Goal: Navigation & Orientation: Find specific page/section

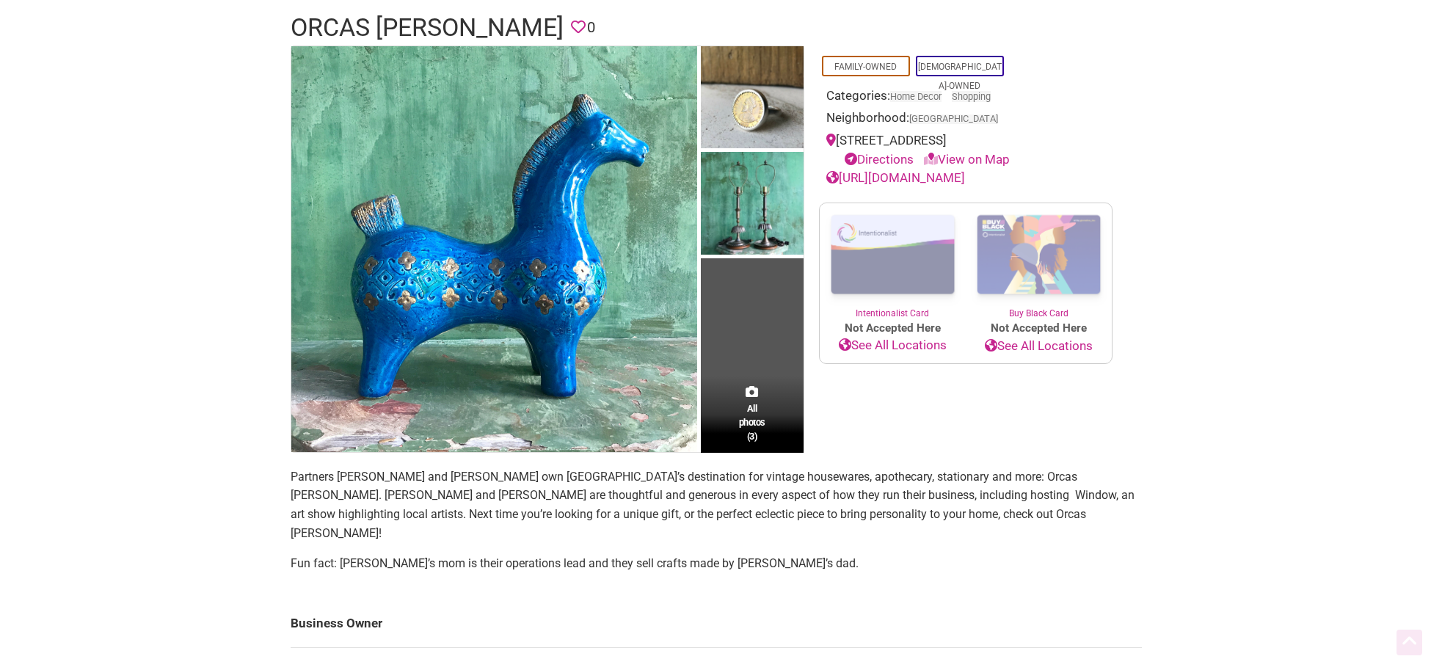
scroll to position [220, 0]
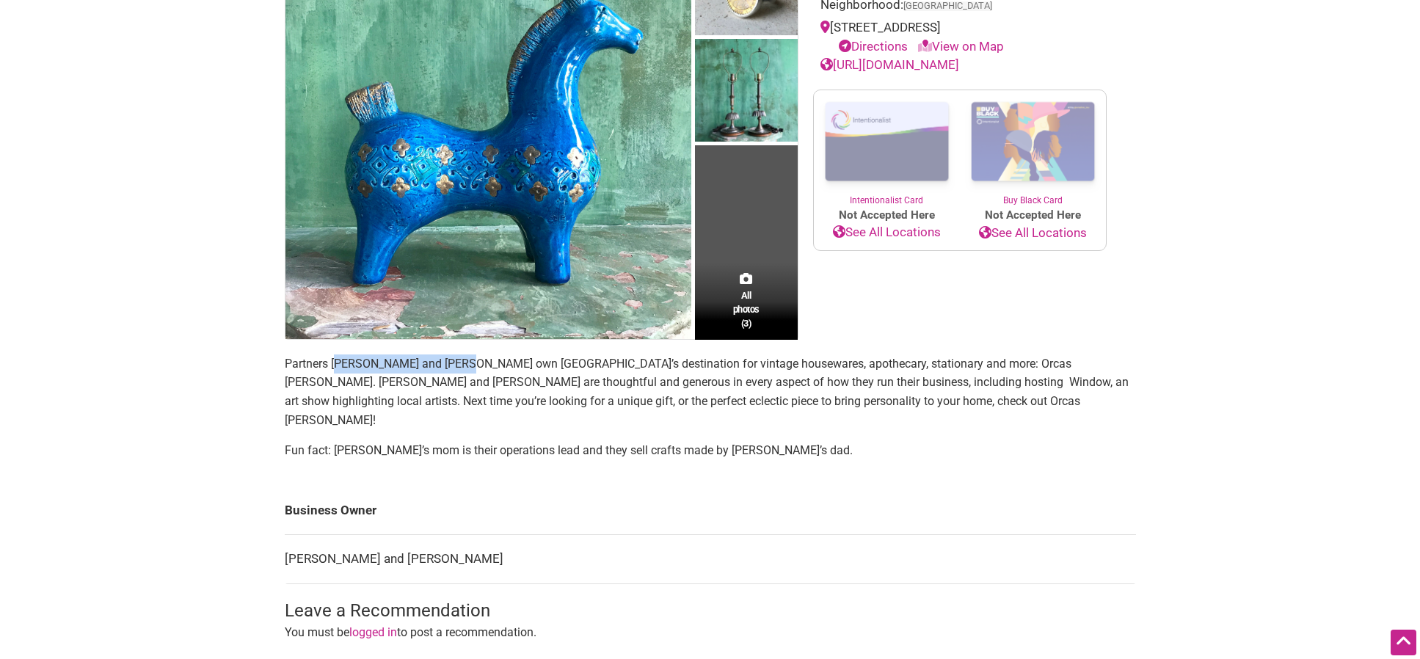
drag, startPoint x: 339, startPoint y: 365, endPoint x: 456, endPoint y: 361, distance: 116.7
click at [456, 361] on p "Partners [PERSON_NAME] and [PERSON_NAME] own [GEOGRAPHIC_DATA]’s destination fo…" at bounding box center [710, 391] width 851 height 75
drag, startPoint x: 456, startPoint y: 361, endPoint x: 350, endPoint y: 360, distance: 105.7
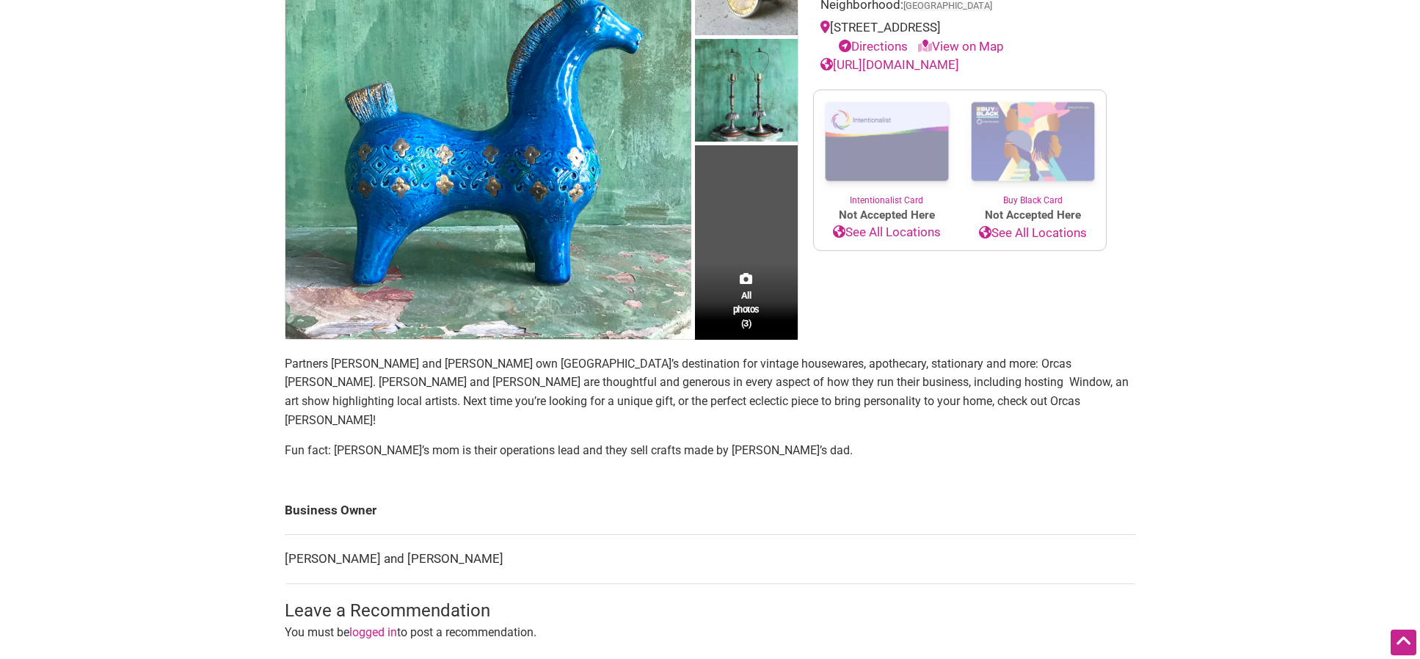
click at [350, 360] on p "Partners [PERSON_NAME] and [PERSON_NAME] own [GEOGRAPHIC_DATA]’s destination fo…" at bounding box center [710, 391] width 851 height 75
drag, startPoint x: 350, startPoint y: 360, endPoint x: 457, endPoint y: 360, distance: 107.1
click at [455, 360] on p "Partners [PERSON_NAME] and [PERSON_NAME] own [GEOGRAPHIC_DATA]’s destination fo…" at bounding box center [710, 391] width 851 height 75
click at [760, 300] on div "All photos (3)" at bounding box center [746, 301] width 103 height 77
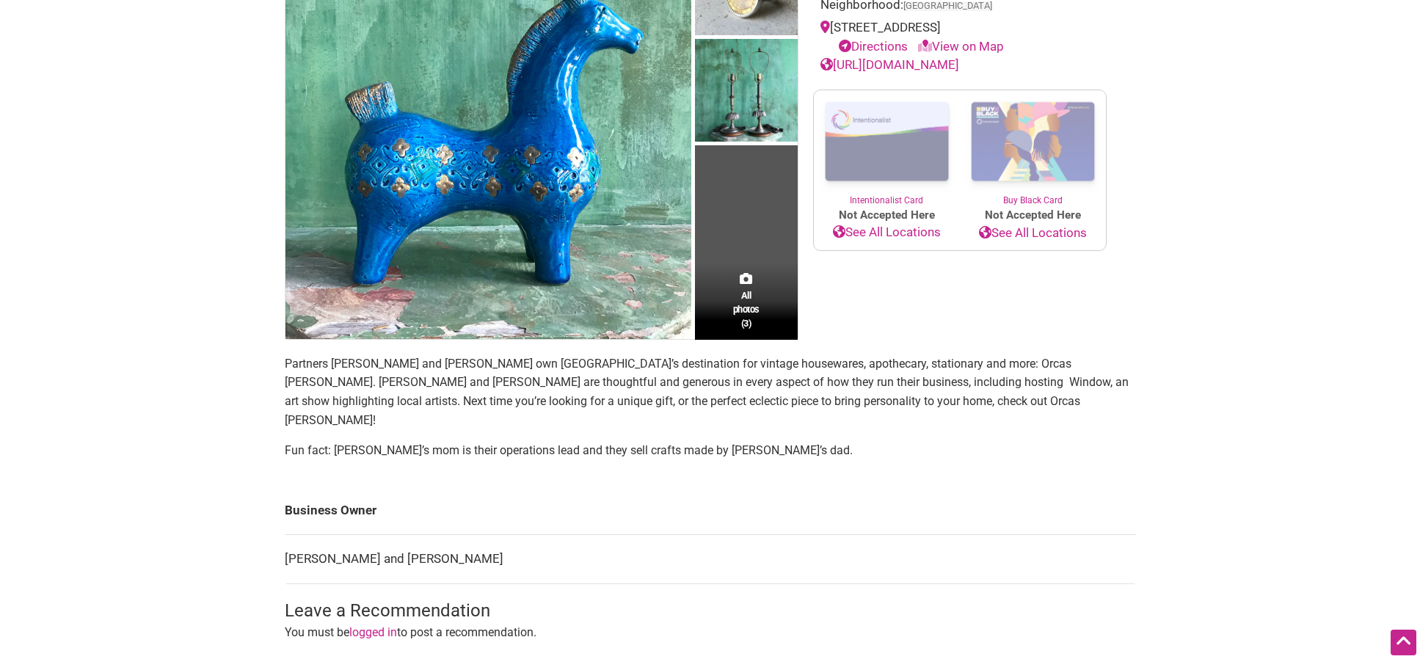
click at [755, 301] on span "All photos (3)" at bounding box center [746, 309] width 26 height 42
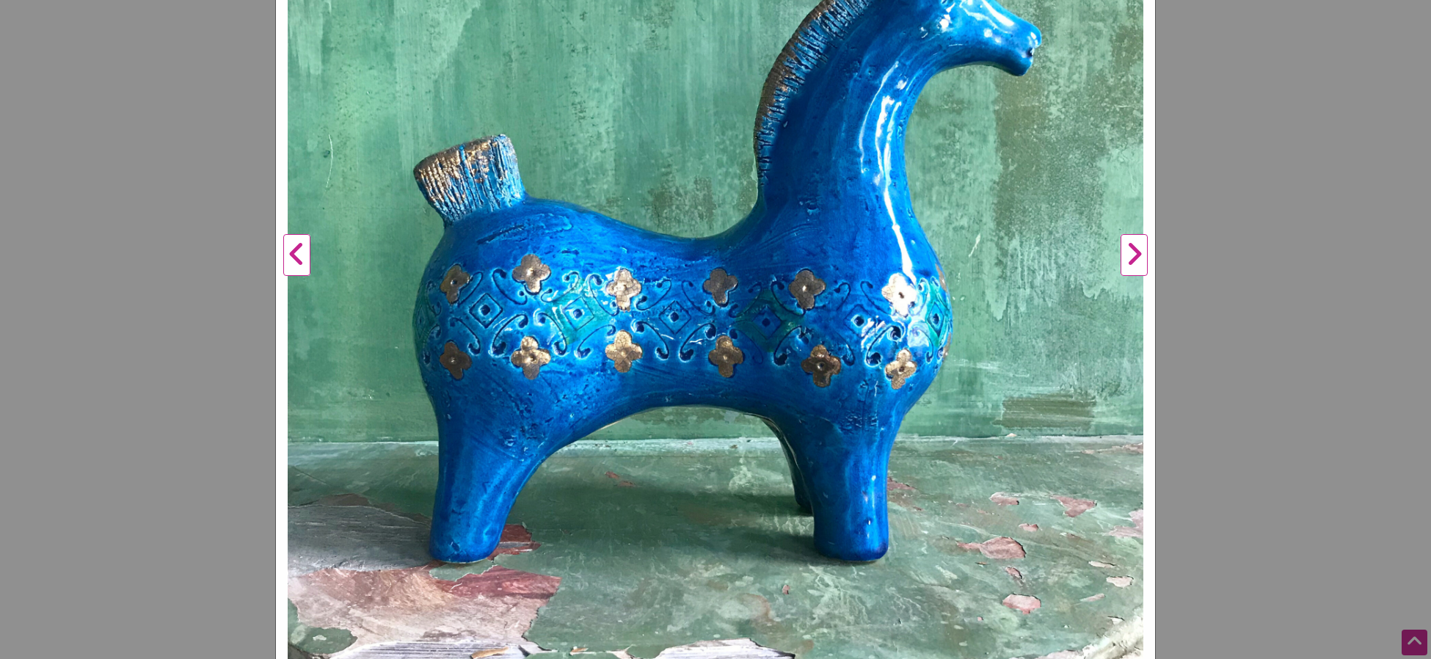
scroll to position [431, 0]
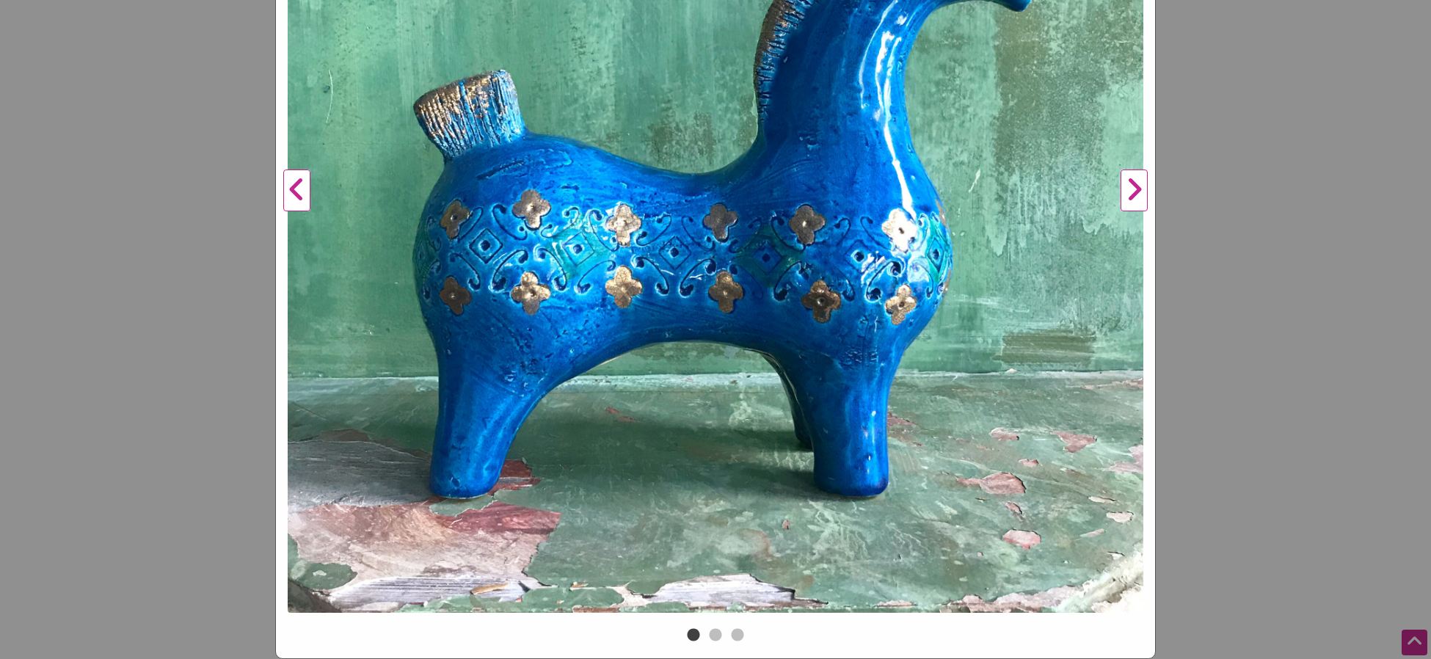
click at [1137, 186] on button "Next" at bounding box center [1134, 190] width 40 height 867
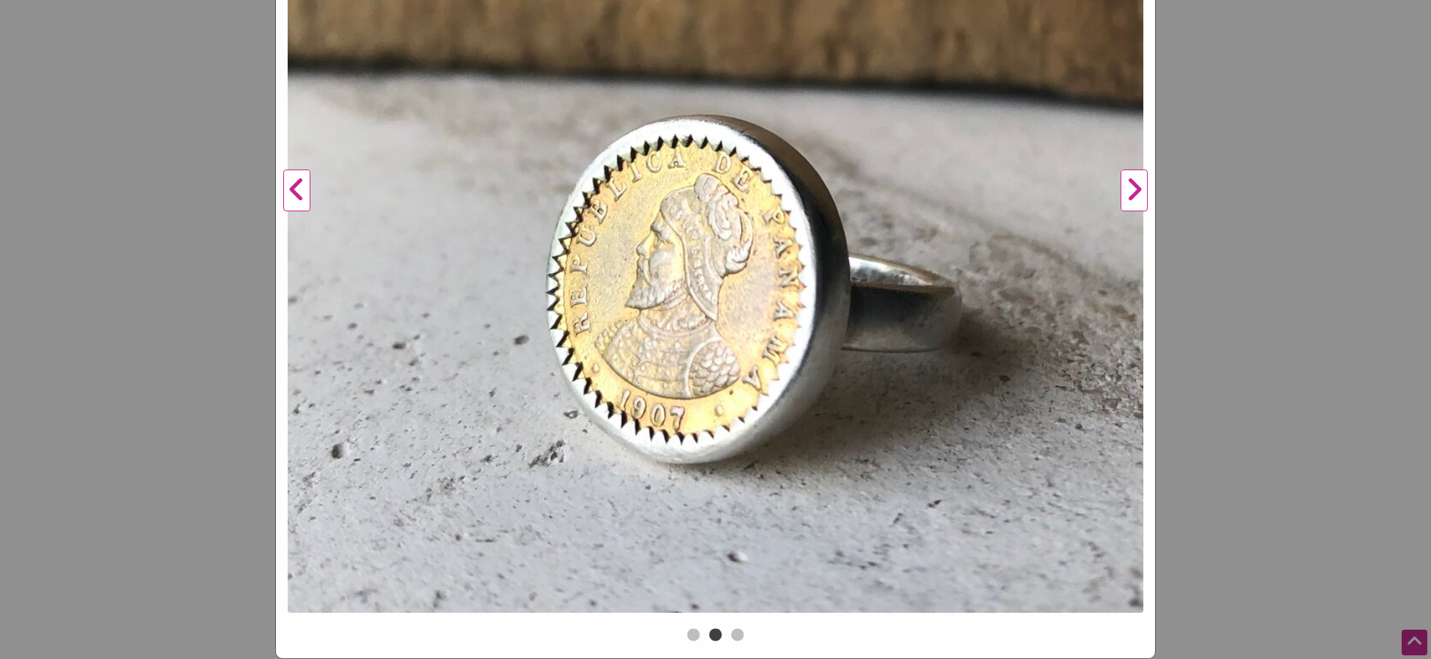
click at [1125, 203] on button "Next" at bounding box center [1134, 190] width 40 height 867
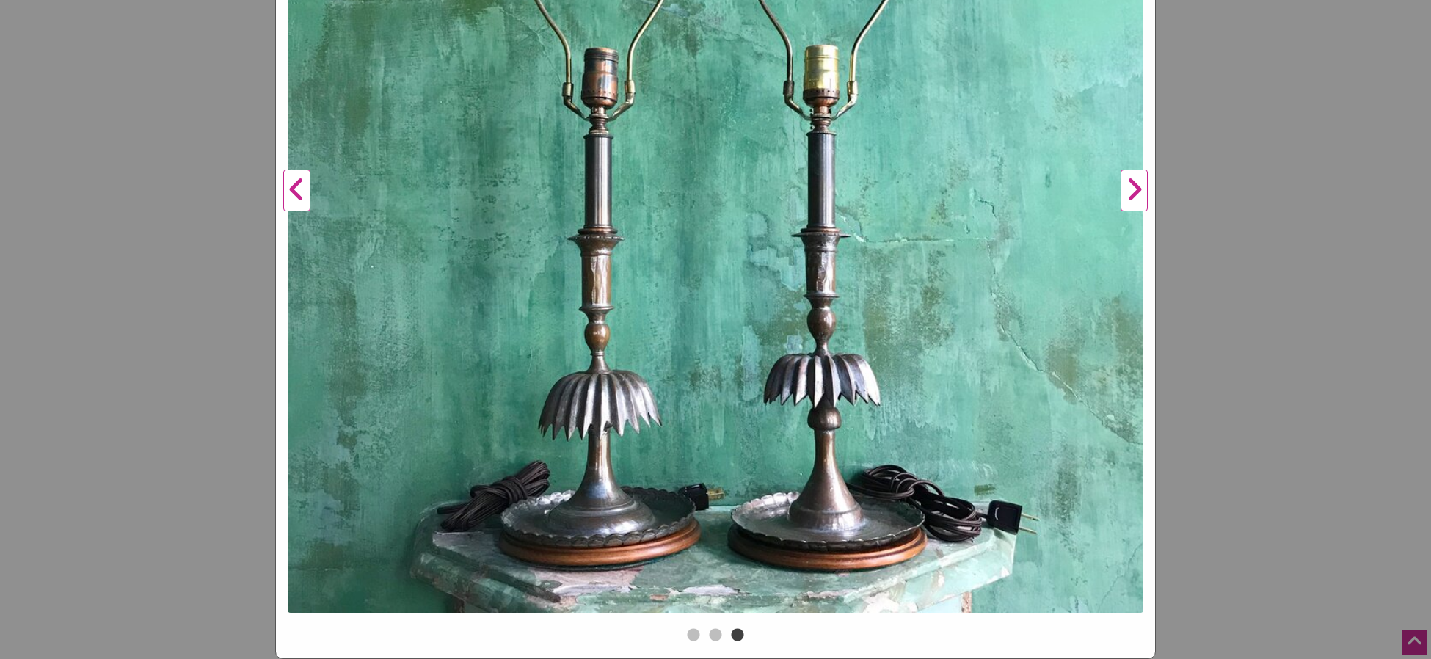
click at [1125, 203] on button "Next" at bounding box center [1134, 190] width 40 height 867
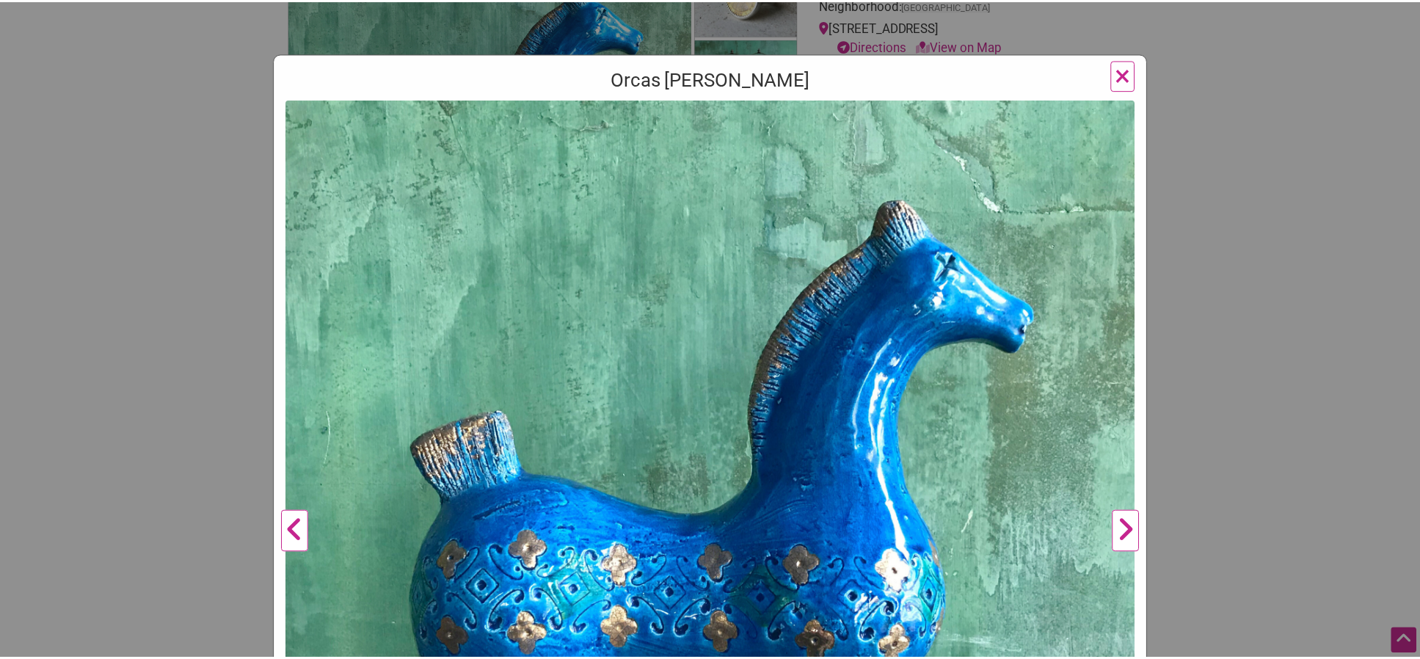
scroll to position [0, 0]
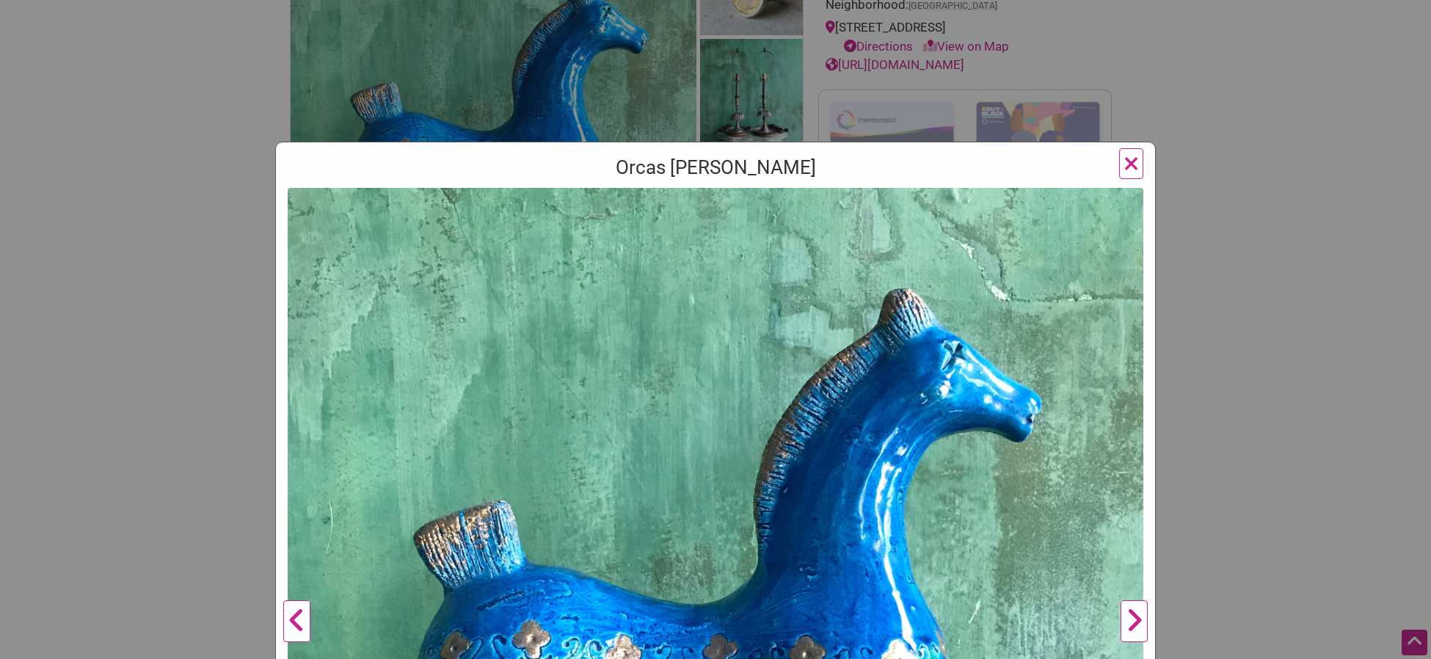
click at [1119, 159] on button "×" at bounding box center [1131, 163] width 24 height 31
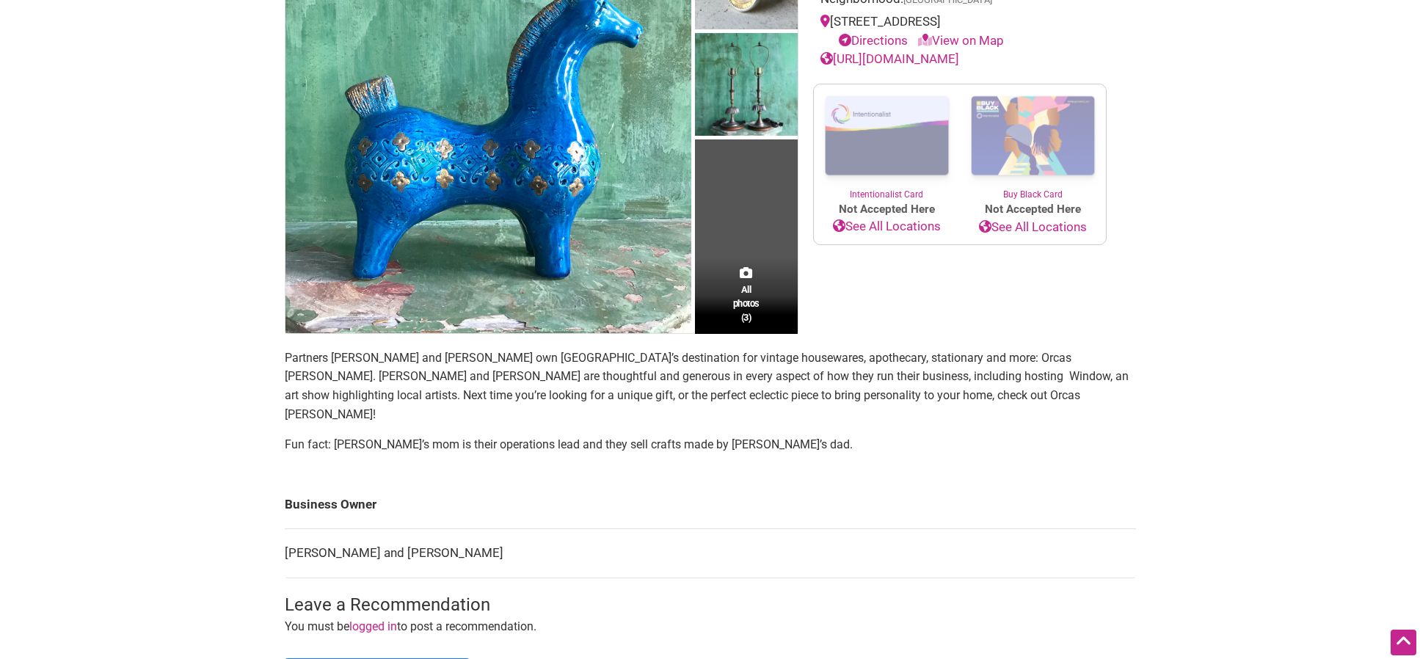
scroll to position [147, 0]
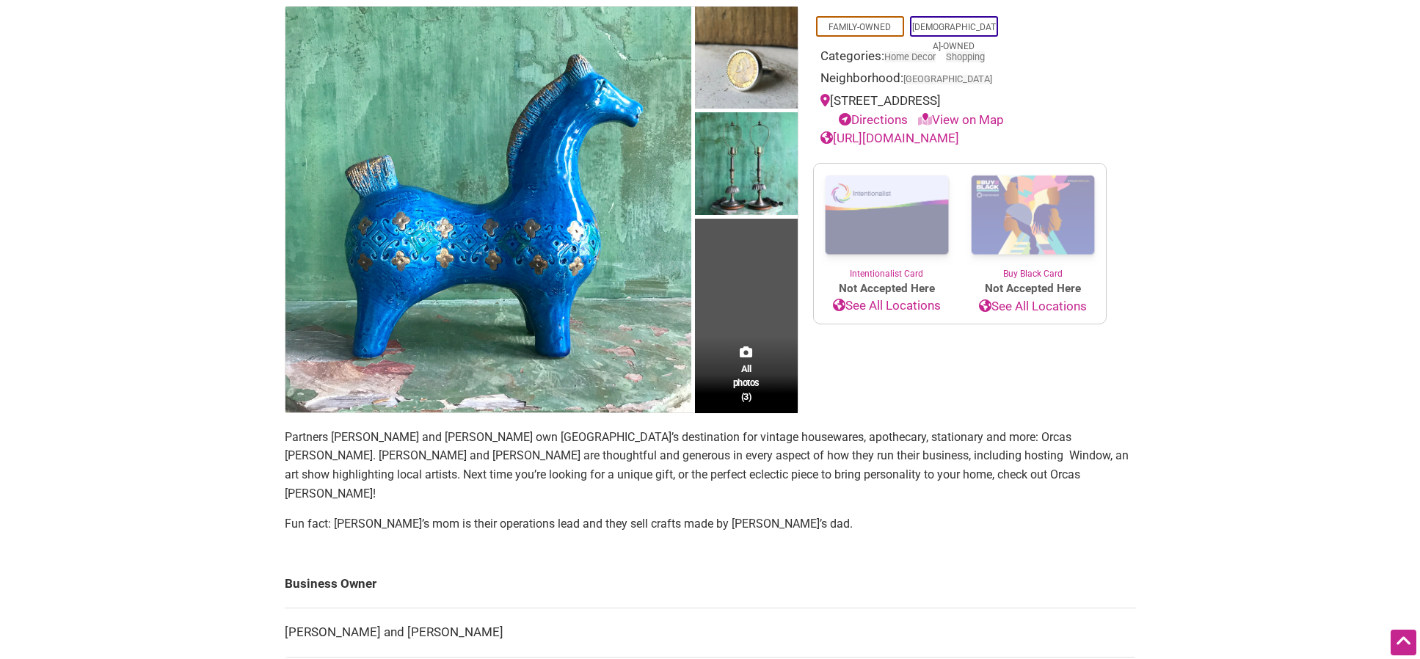
click at [916, 139] on link "[URL][DOMAIN_NAME]" at bounding box center [889, 138] width 139 height 15
